Goal: Task Accomplishment & Management: Manage account settings

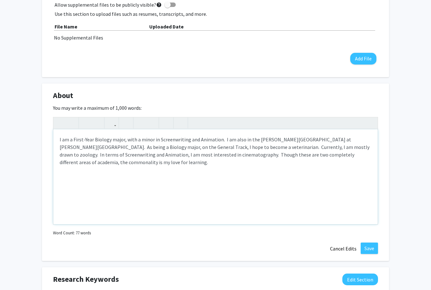
scroll to position [196, 0]
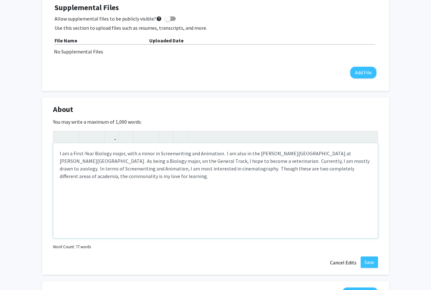
type textarea "I am a First-Year Biology major, with a minor in Screenwriting and Animation. &…"
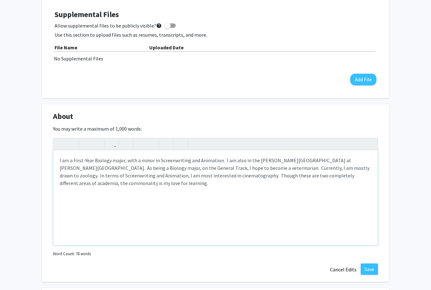
scroll to position [189, 0]
click at [370, 271] on button "Save" at bounding box center [369, 268] width 17 height 11
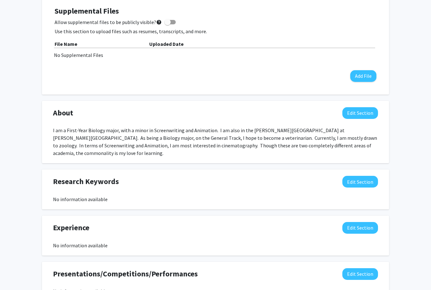
scroll to position [194, 0]
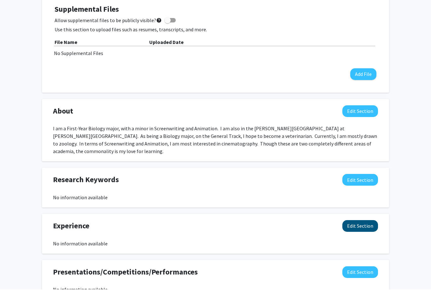
click at [368, 227] on button "Edit Section" at bounding box center [361, 226] width 36 height 12
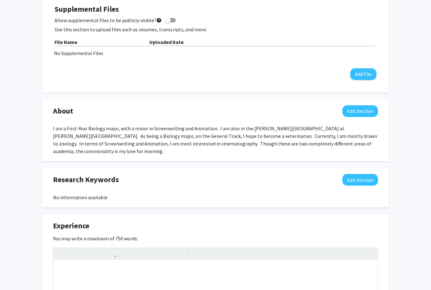
scroll to position [181, 0]
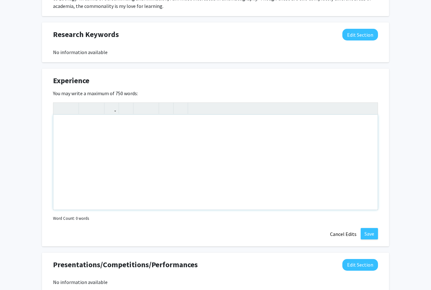
click at [98, 144] on div "Note to users with screen readers: Please deactivate our accessibility plugin f…" at bounding box center [215, 162] width 325 height 95
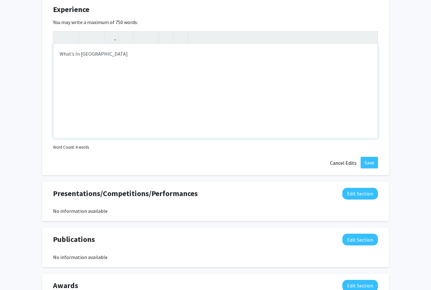
scroll to position [397, 0]
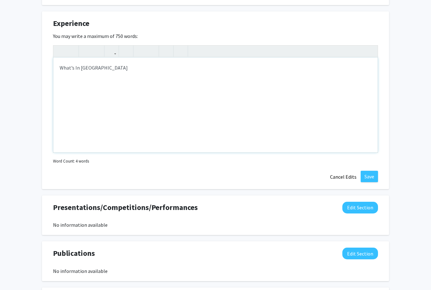
click at [75, 66] on div "What’s In [GEOGRAPHIC_DATA]" at bounding box center [215, 104] width 325 height 95
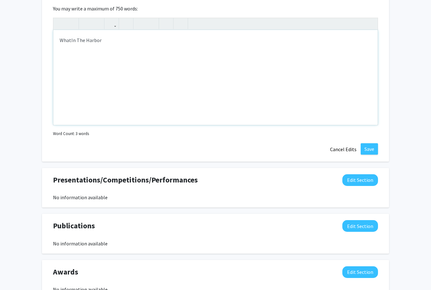
scroll to position [421, 0]
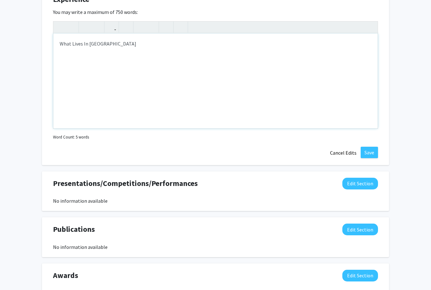
click at [164, 40] on div "What Lives In [GEOGRAPHIC_DATA]" at bounding box center [215, 80] width 325 height 95
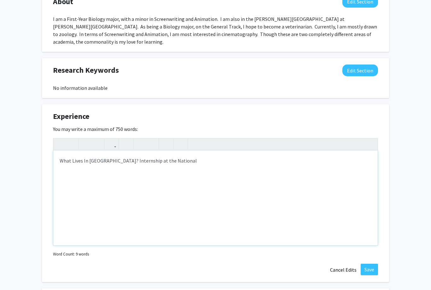
scroll to position [304, 0]
click at [60, 160] on div "What Lives In [GEOGRAPHIC_DATA]? Internship at the [GEOGRAPHIC_DATA]" at bounding box center [215, 197] width 325 height 95
click at [225, 162] on div "- What Lives In [GEOGRAPHIC_DATA]? Internship at the [GEOGRAPHIC_DATA]" at bounding box center [215, 197] width 325 height 95
type textarea "<p>- What Lives In The Harbor? Internship at the National Aquarium&nbsp;</p><p>…"
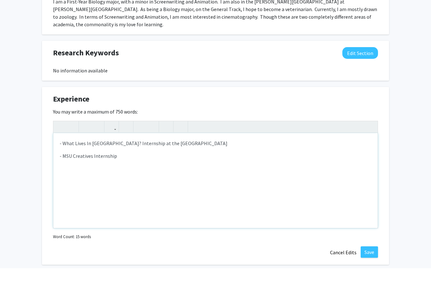
scroll to position [300, 0]
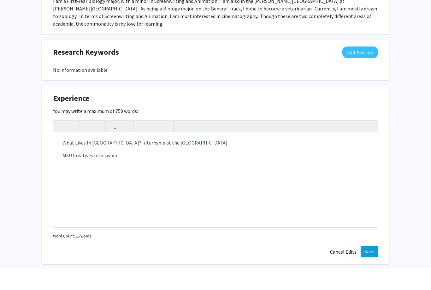
click at [373, 267] on button "Save" at bounding box center [369, 272] width 17 height 11
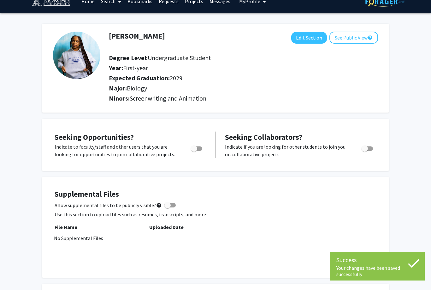
scroll to position [0, 0]
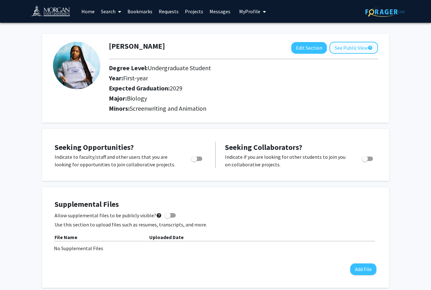
click at [346, 46] on button "See Public View help" at bounding box center [354, 48] width 49 height 12
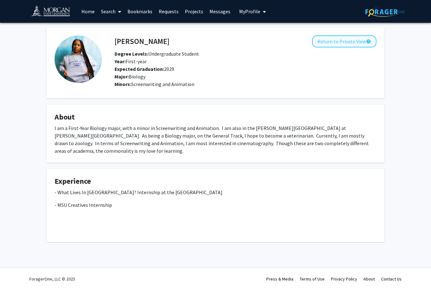
click at [353, 41] on button "Return to Private View help" at bounding box center [344, 41] width 64 height 12
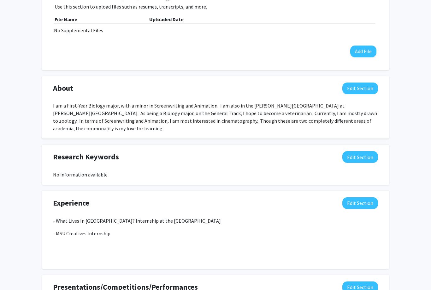
scroll to position [223, 0]
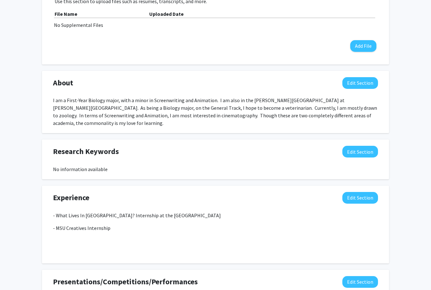
click at [177, 222] on div "- What Lives In [GEOGRAPHIC_DATA]? Internship at the [GEOGRAPHIC_DATA] - MSU Cr…" at bounding box center [215, 232] width 325 height 40
click at [357, 202] on button "Edit Section" at bounding box center [361, 198] width 36 height 12
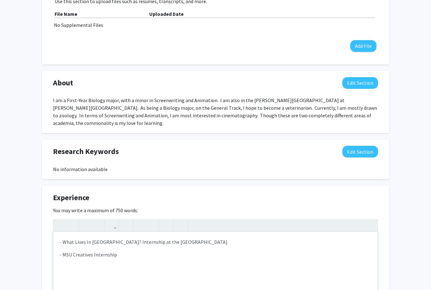
click at [205, 264] on div "- What Lives In [GEOGRAPHIC_DATA]? Internship at the [GEOGRAPHIC_DATA] - MSU Cr…" at bounding box center [215, 278] width 325 height 95
click at [204, 251] on p "- MSU Creatives Internship" at bounding box center [216, 255] width 312 height 8
type textarea "<p>- What Lives In The Harbor? Internship at the National Aquarium&nbsp;</p><p>…"
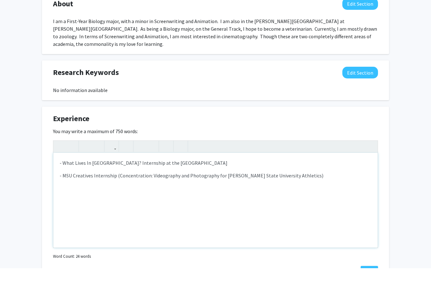
scroll to position [284, 0]
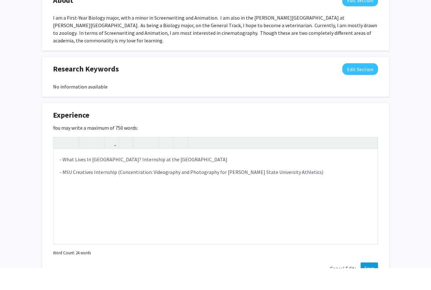
click at [375, 284] on button "Save" at bounding box center [369, 289] width 17 height 11
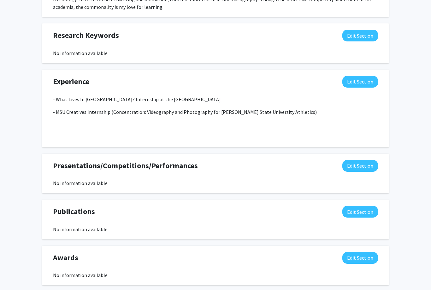
scroll to position [353, 0]
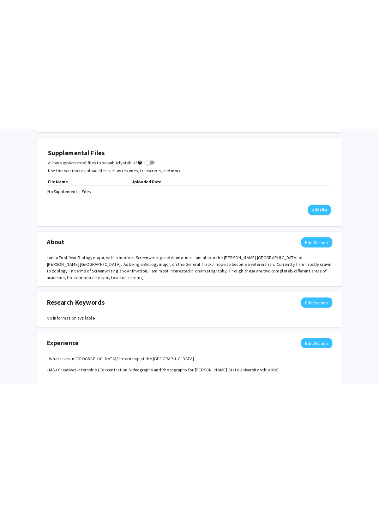
scroll to position [177, 0]
